Goal: Task Accomplishment & Management: Manage account settings

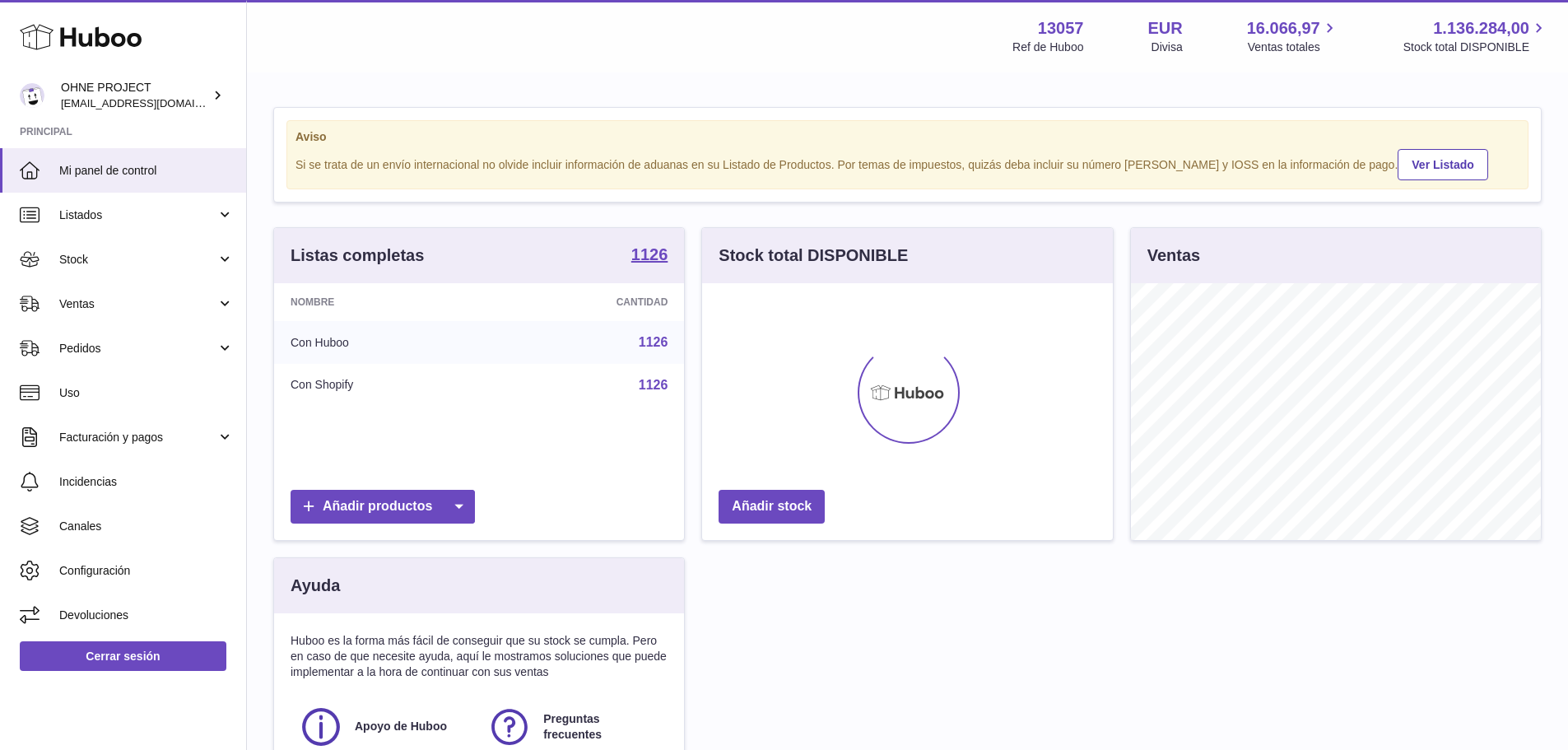
scroll to position [257, 410]
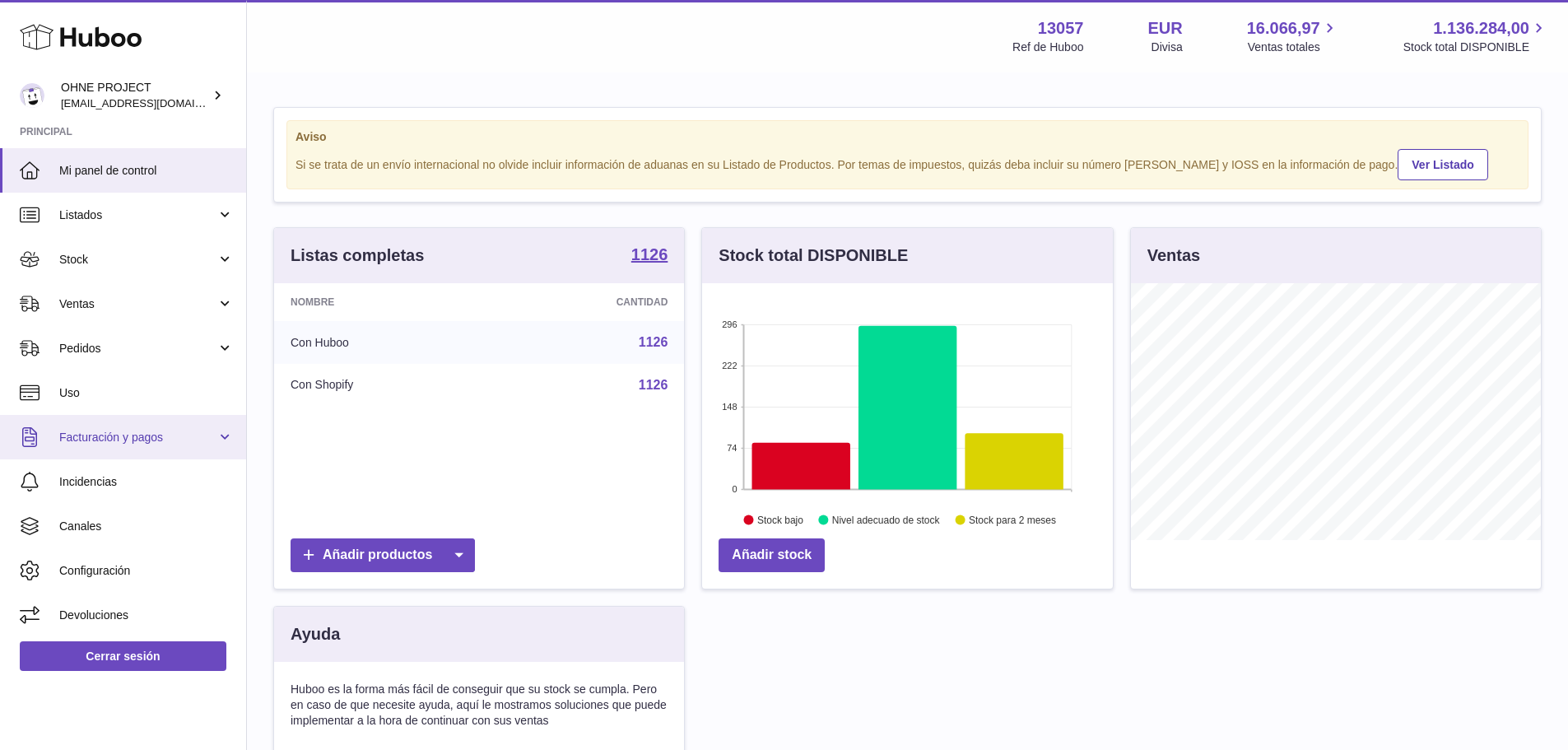
click at [104, 436] on span "Facturación y pagos" at bounding box center [137, 438] width 157 height 16
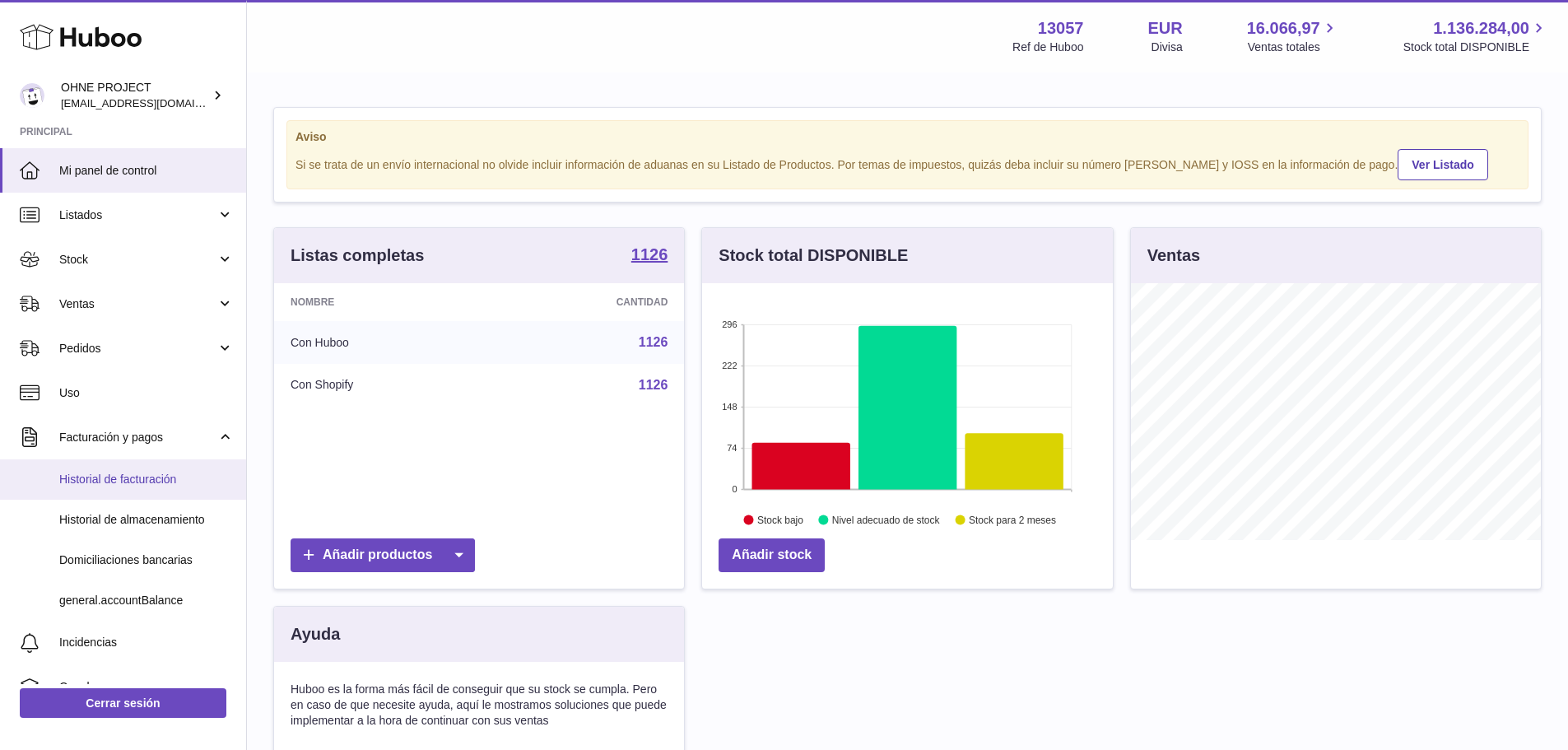
click at [144, 479] on span "Historial de facturación" at bounding box center [146, 480] width 175 height 16
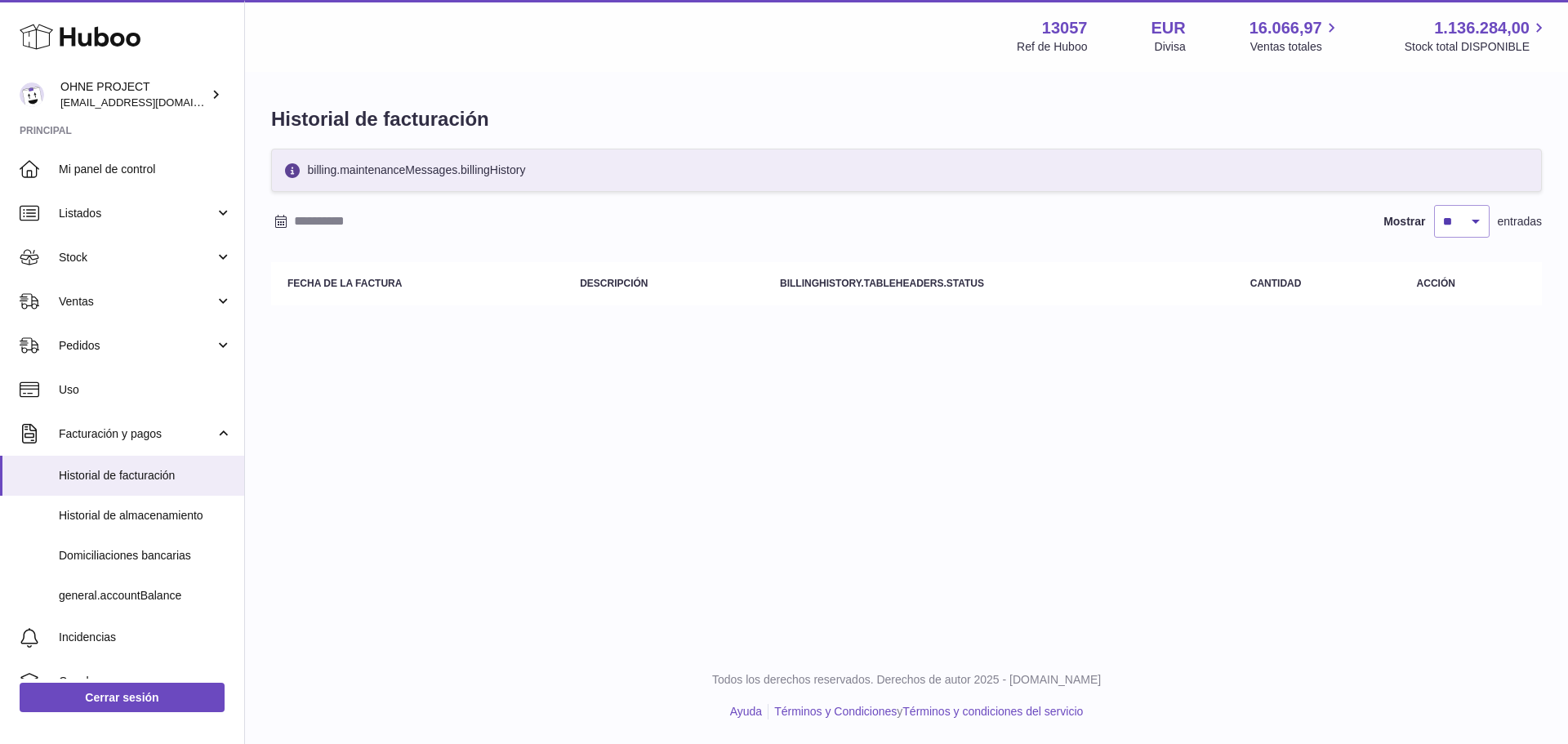
click at [677, 445] on div "Menú Huboo 13057 Ref de Huboo EUR Divisa 16.066,97 Ventas totales 1.136.284,00 …" at bounding box center [907, 323] width 1324 height 648
drag, startPoint x: 287, startPoint y: 281, endPoint x: 440, endPoint y: 298, distance: 153.9
click at [443, 296] on th "Fecha de la factura" at bounding box center [417, 283] width 292 height 43
click at [409, 280] on th "Fecha de la factura" at bounding box center [417, 283] width 292 height 43
click at [387, 342] on div "Historial de facturación billing.maintenanceMessages.billingHistory Mostrar ** …" at bounding box center [907, 209] width 1324 height 273
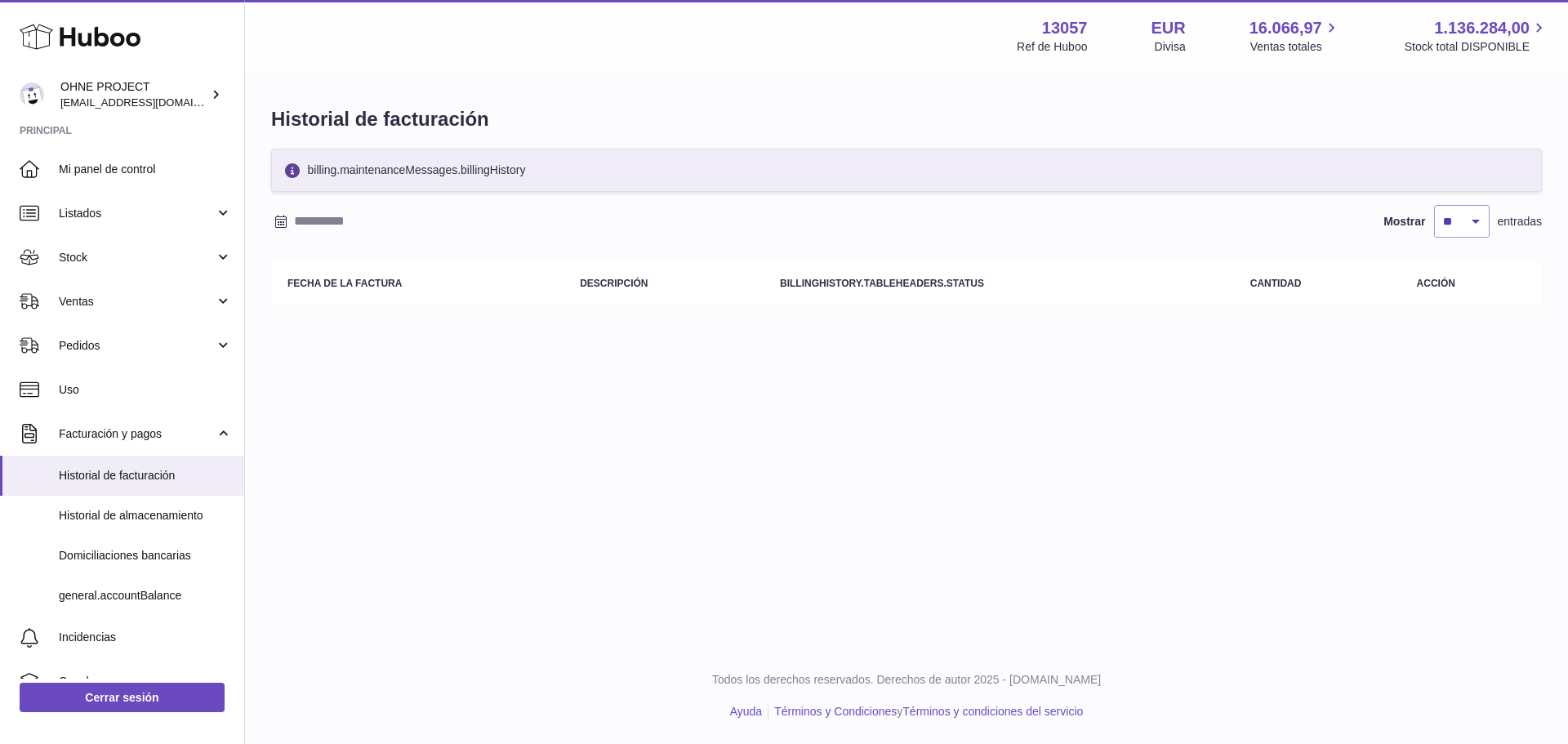
click at [640, 200] on div "billing.maintenanceMessages.billingHistory Mostrar ** ** ** *** entradas Fecha …" at bounding box center [906, 231] width 1271 height 165
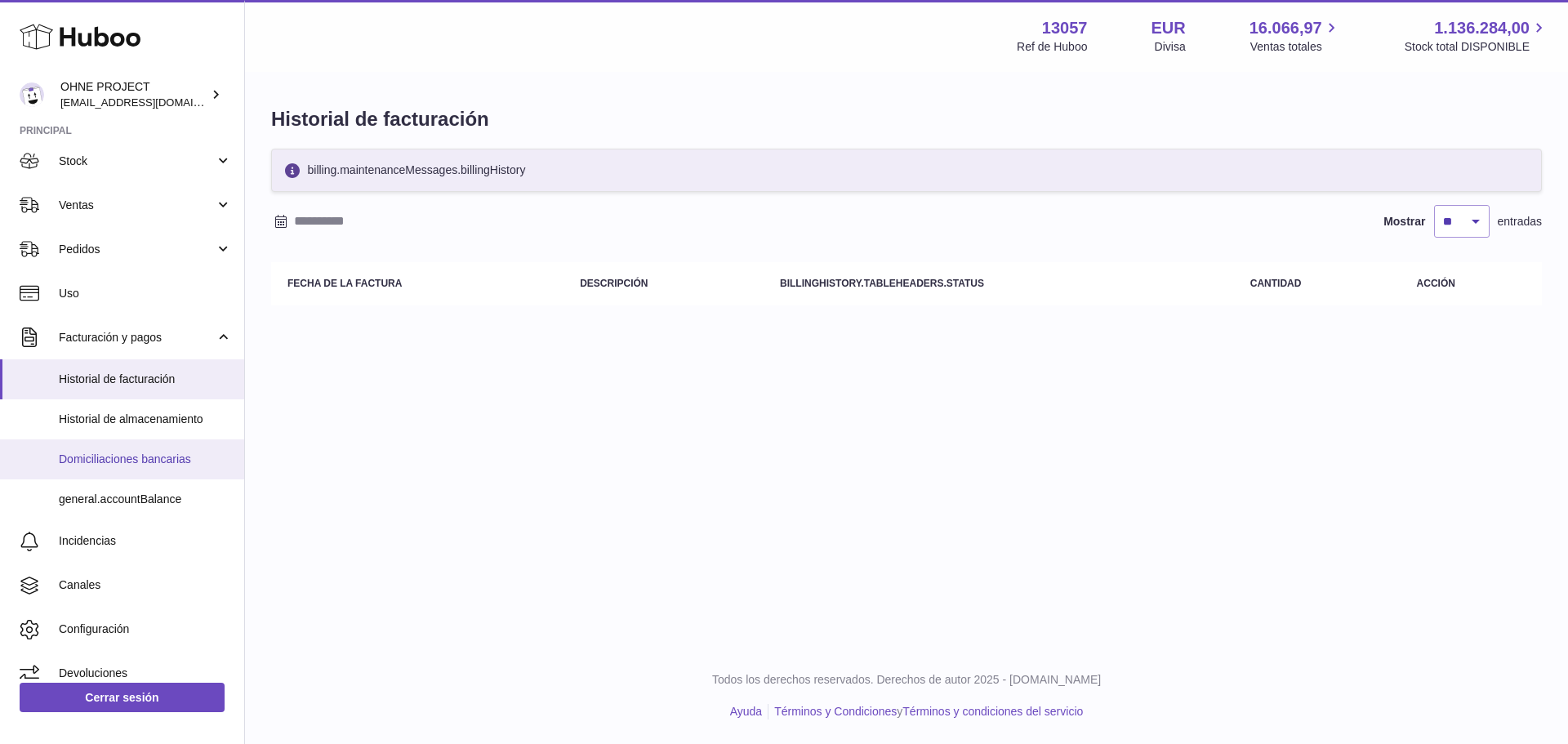
scroll to position [114, 0]
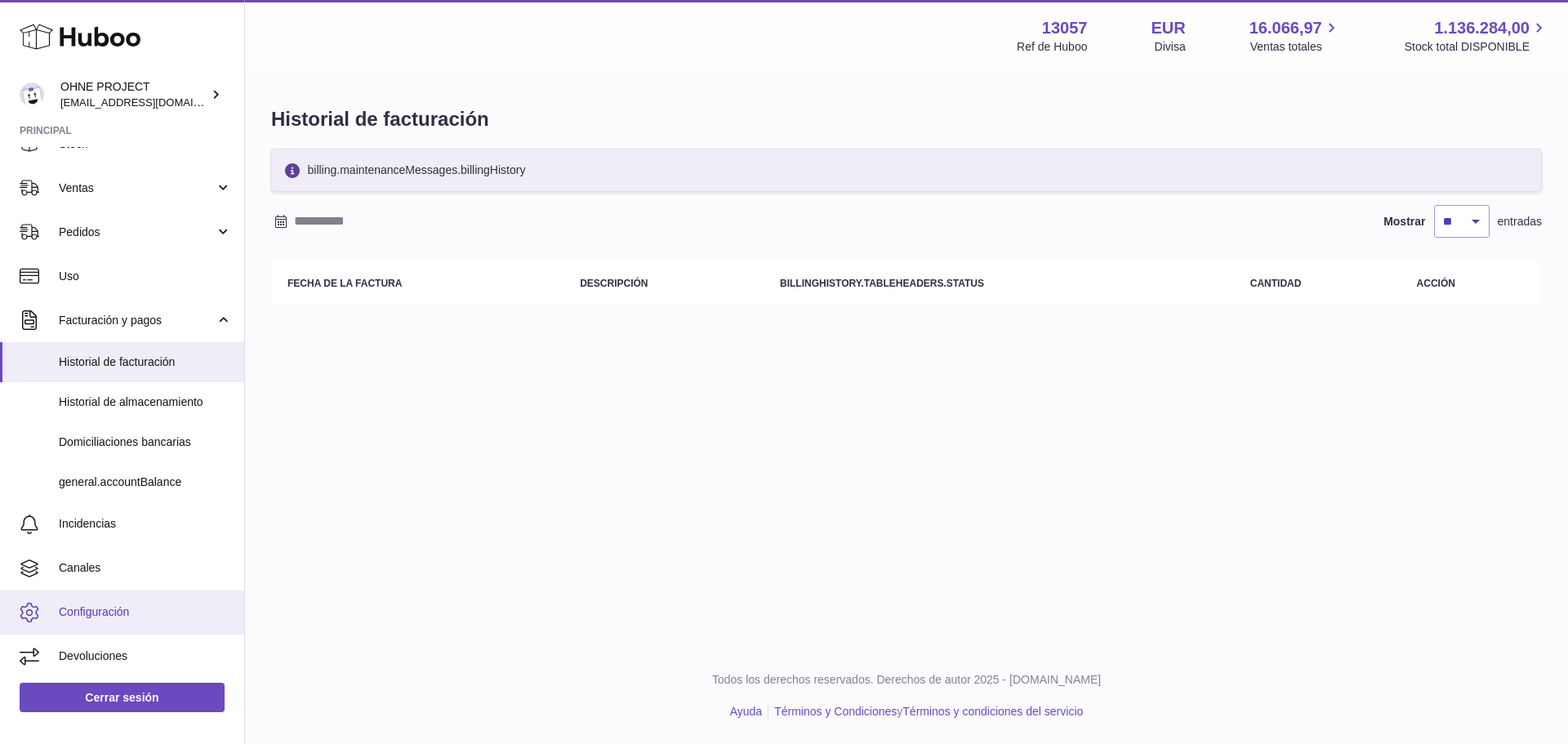
click at [73, 611] on span "Configuración" at bounding box center [145, 613] width 173 height 16
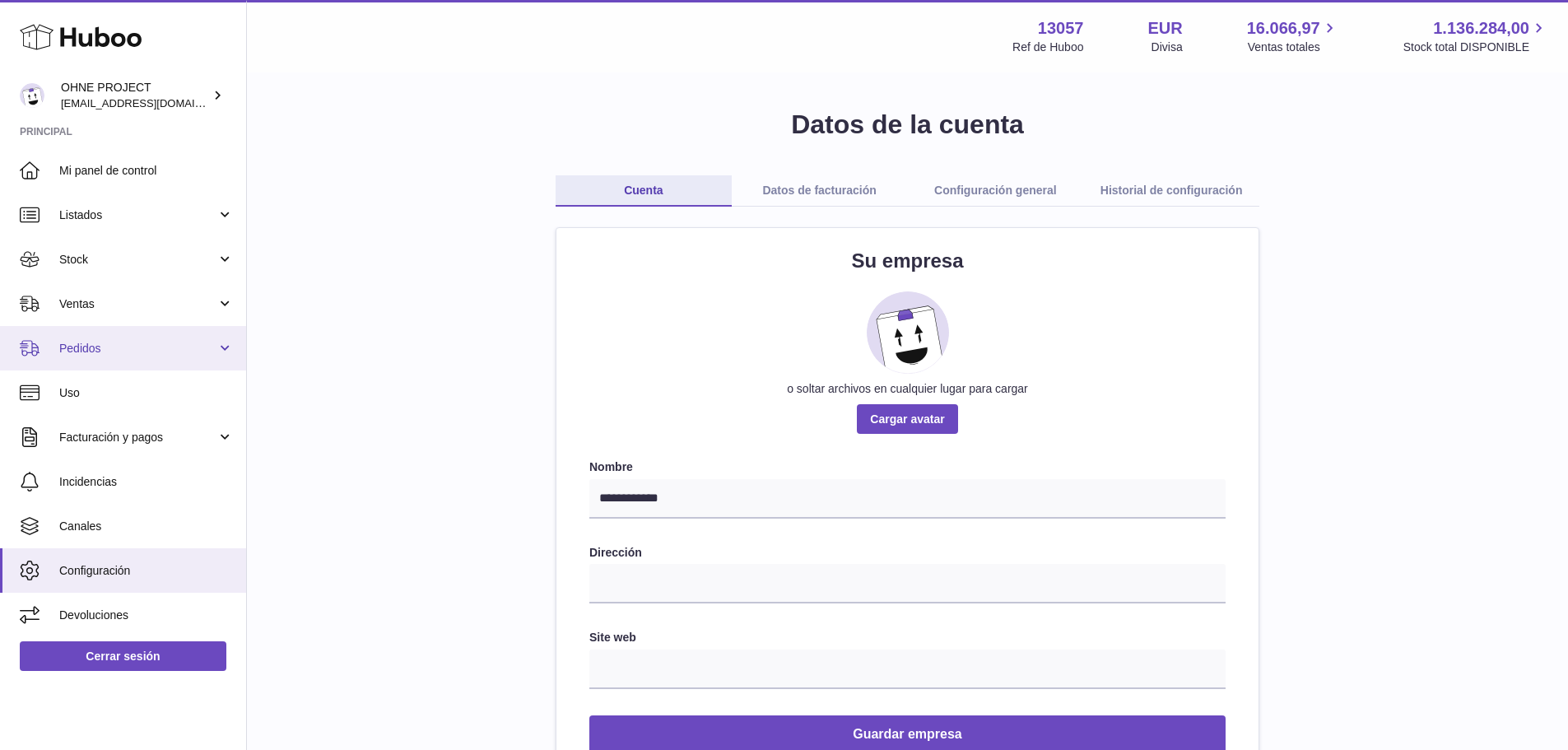
click at [115, 347] on span "Pedidos" at bounding box center [137, 348] width 157 height 16
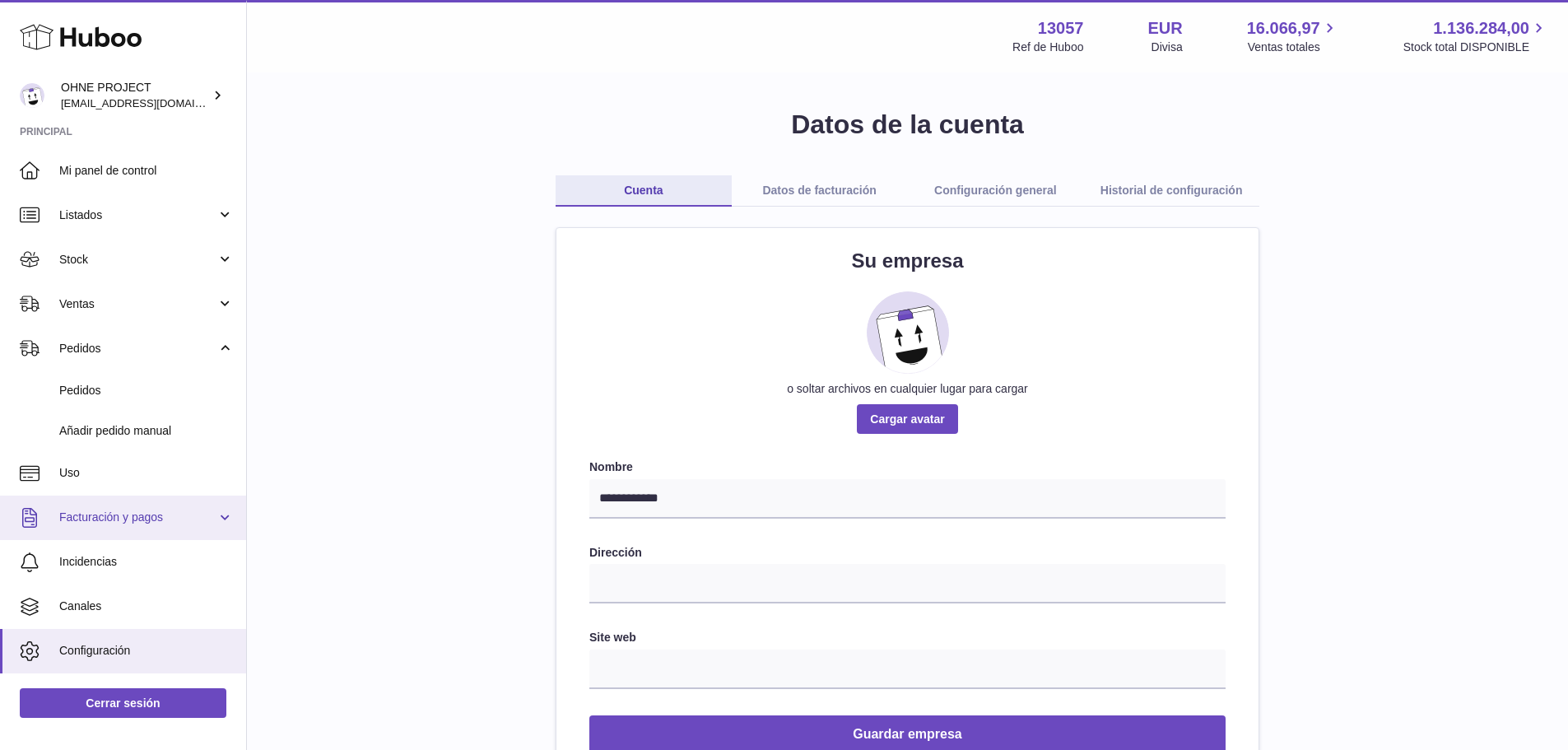
click at [103, 519] on span "Facturación y pagos" at bounding box center [137, 517] width 157 height 16
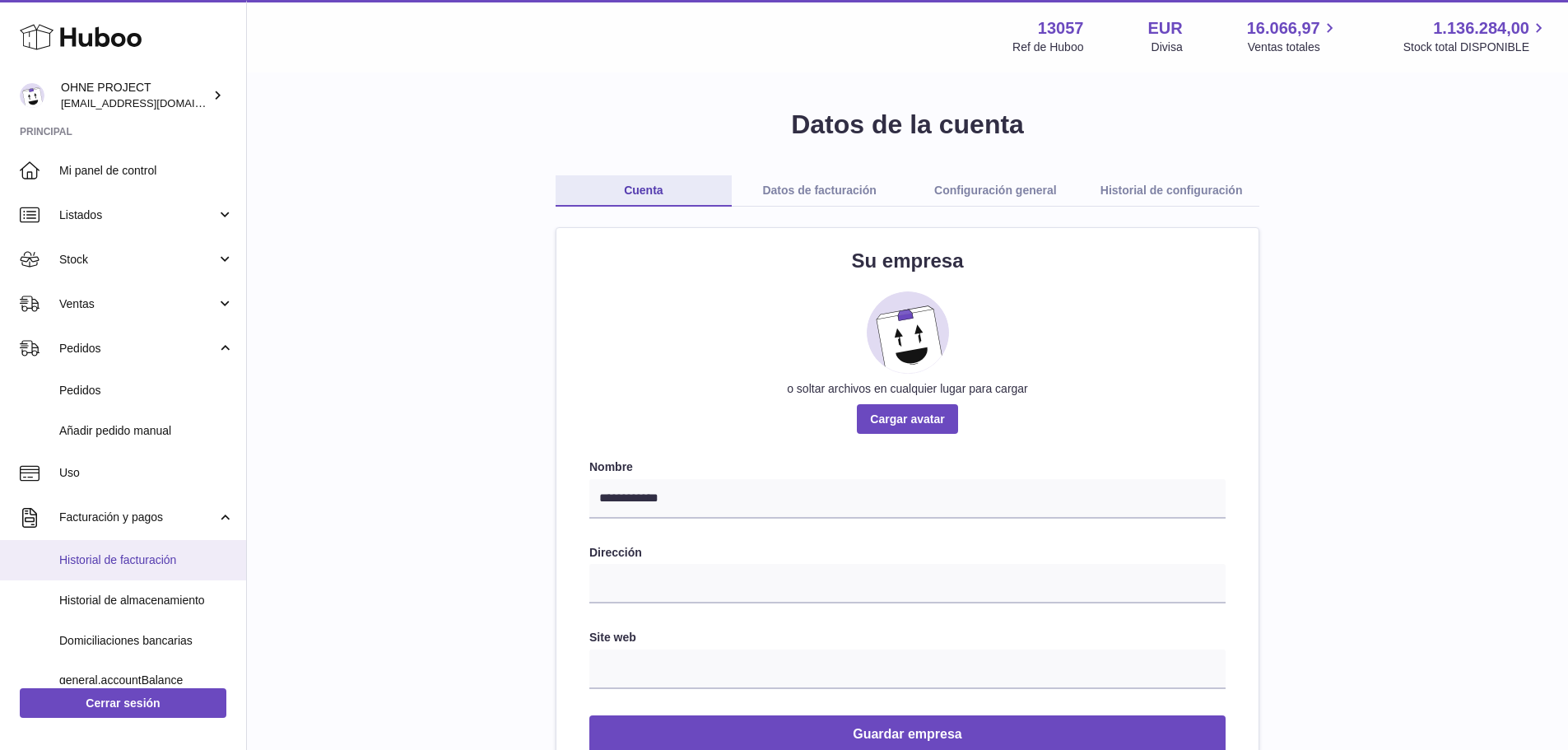
click at [135, 562] on span "Historial de facturación" at bounding box center [146, 561] width 175 height 16
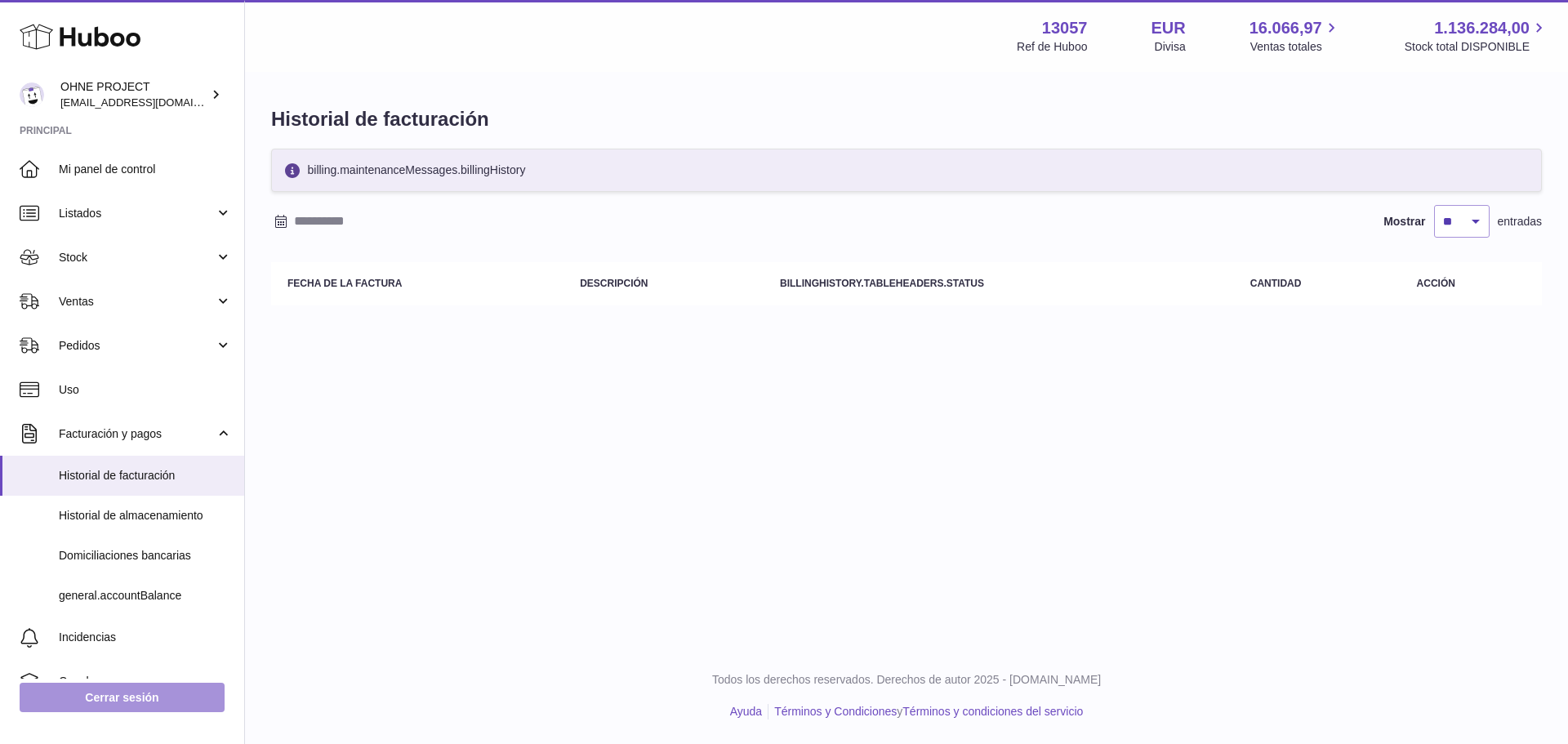
click at [158, 705] on link "Cerrar sesión" at bounding box center [122, 697] width 205 height 29
